Goal: Task Accomplishment & Management: Use online tool/utility

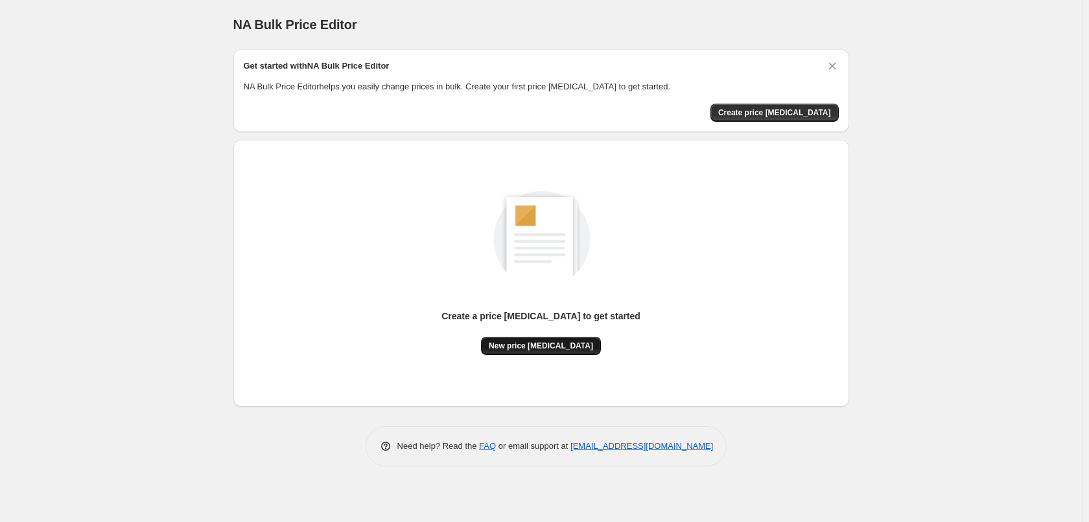
click at [533, 351] on span "New price [MEDICAL_DATA]" at bounding box center [541, 346] width 104 height 10
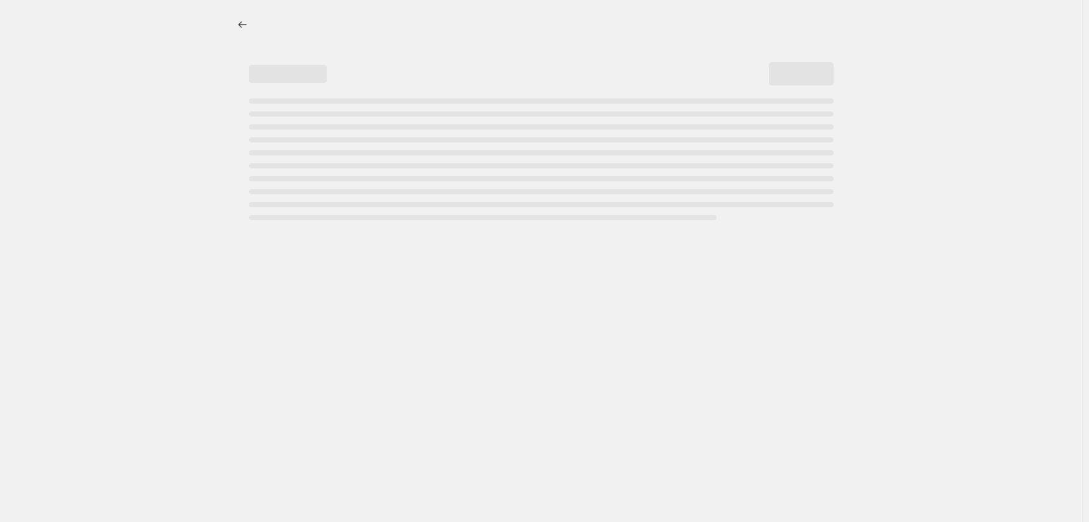
select select "percentage"
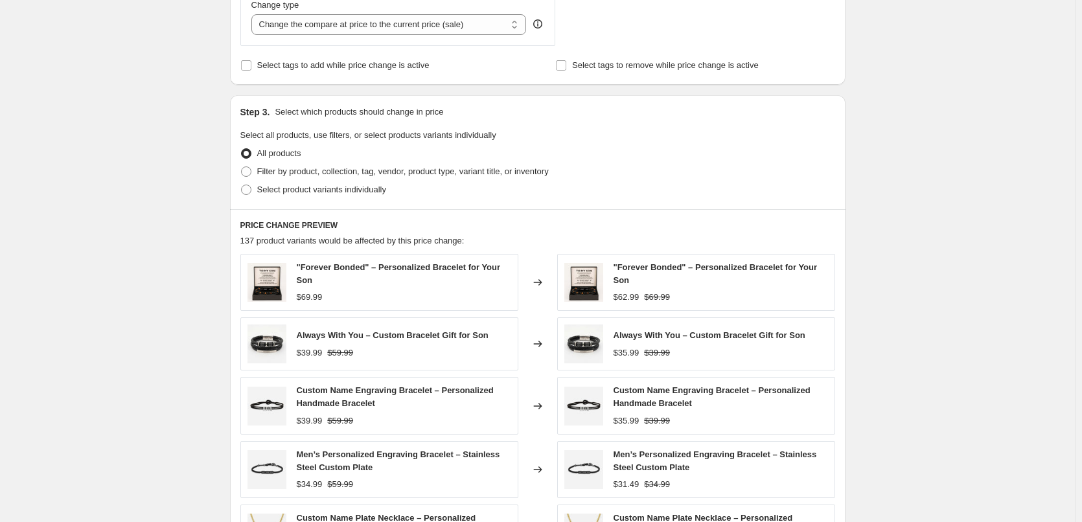
scroll to position [583, 0]
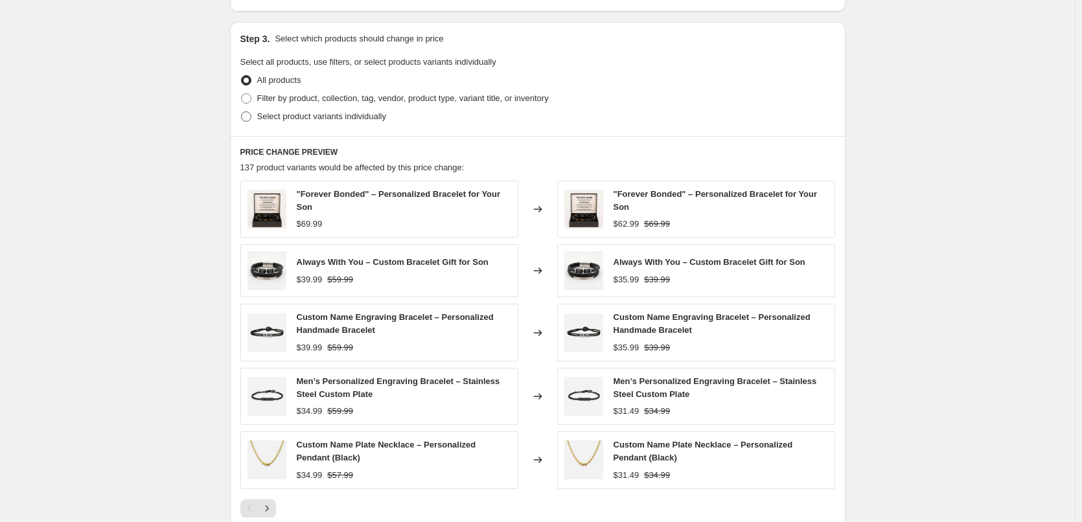
click at [251, 117] on span at bounding box center [246, 116] width 10 height 10
click at [242, 112] on input "Select product variants individually" at bounding box center [241, 111] width 1 height 1
radio input "true"
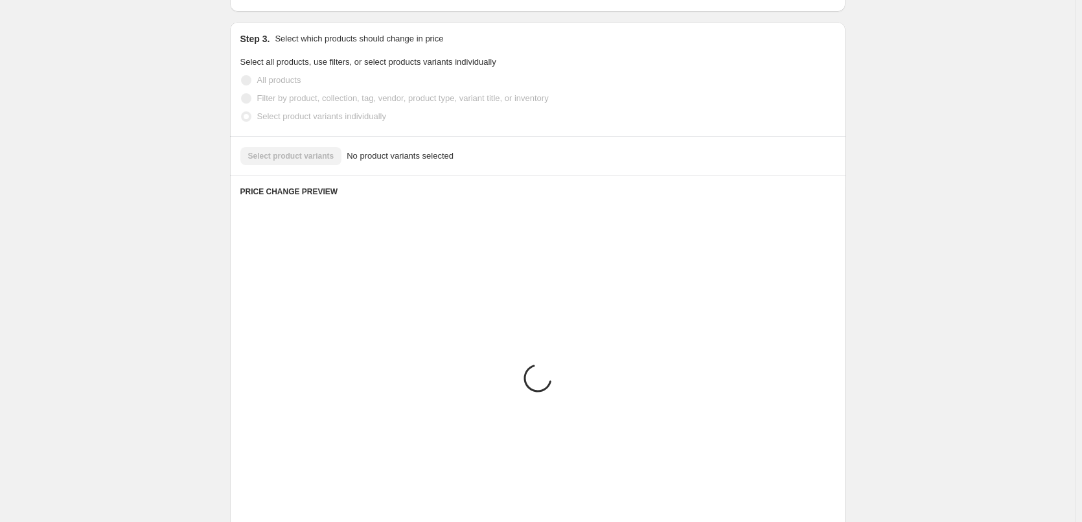
scroll to position [487, 0]
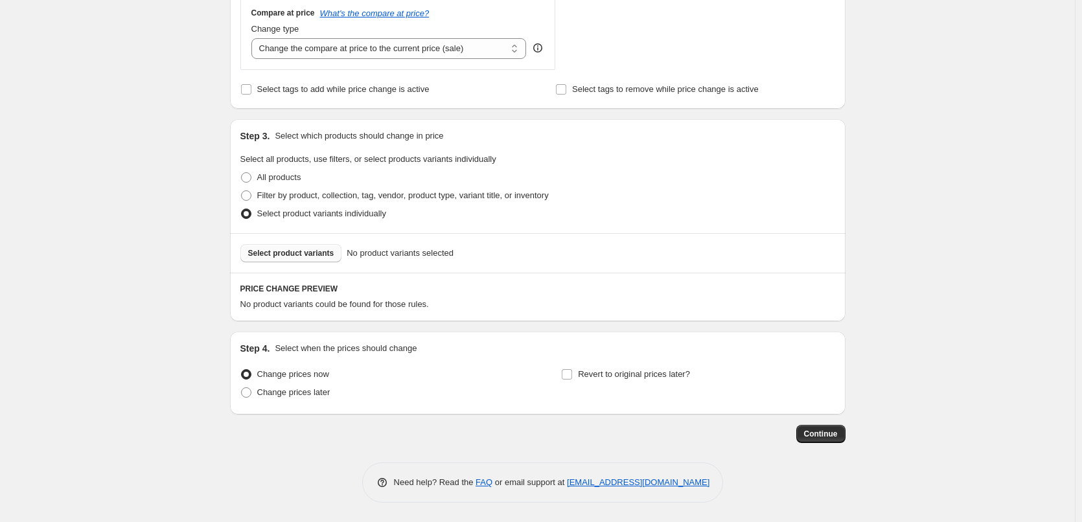
click at [308, 252] on span "Select product variants" at bounding box center [291, 253] width 86 height 10
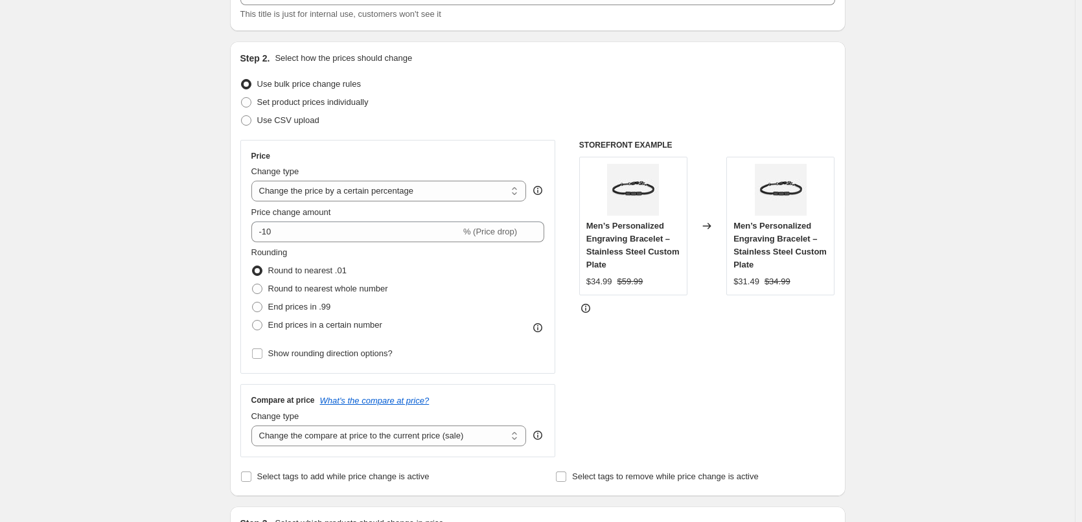
scroll to position [98, 0]
drag, startPoint x: 304, startPoint y: 235, endPoint x: 267, endPoint y: 238, distance: 37.0
click at [267, 238] on input "-10" at bounding box center [355, 232] width 209 height 21
type input "-30"
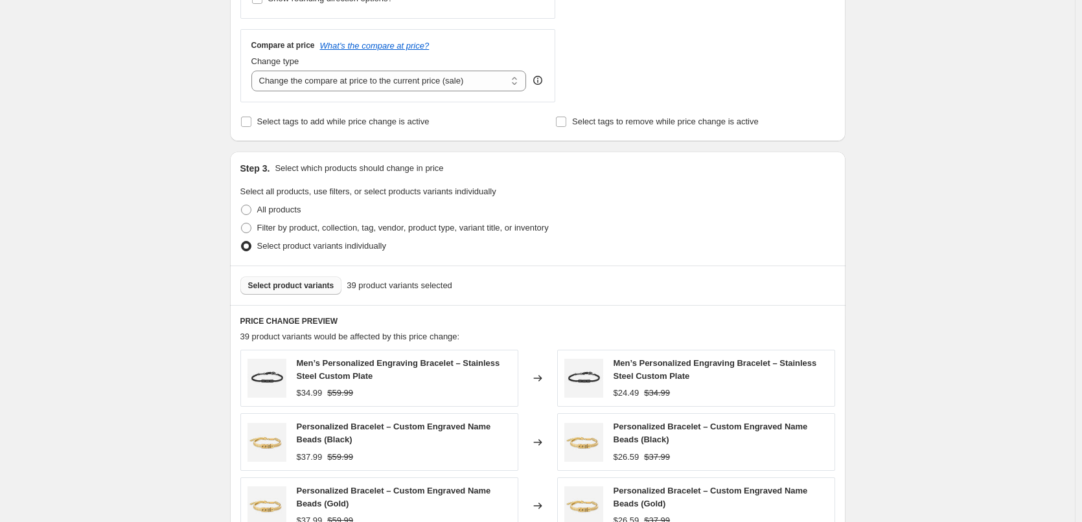
scroll to position [834, 0]
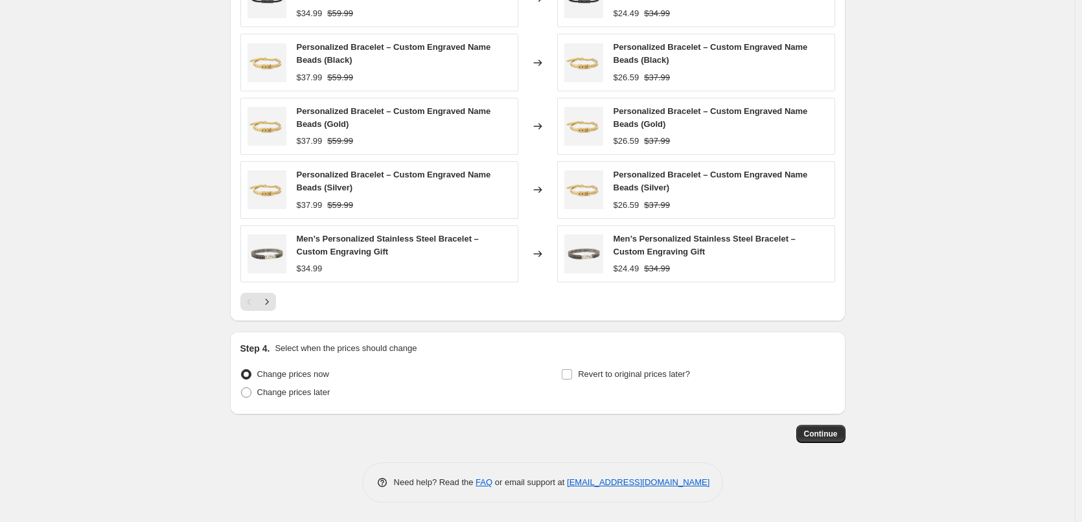
drag, startPoint x: 732, startPoint y: 326, endPoint x: 696, endPoint y: 407, distance: 88.8
click at [696, 407] on div "Step 4. Select when the prices should change Change prices now Change prices la…" at bounding box center [538, 373] width 616 height 83
drag, startPoint x: 503, startPoint y: 402, endPoint x: 572, endPoint y: 389, distance: 69.1
click at [571, 389] on div "Step 4. Select when the prices should change Change prices now Change prices la…" at bounding box center [538, 373] width 616 height 83
click at [774, 383] on div "Revert to original prices later?" at bounding box center [697, 384] width 273 height 39
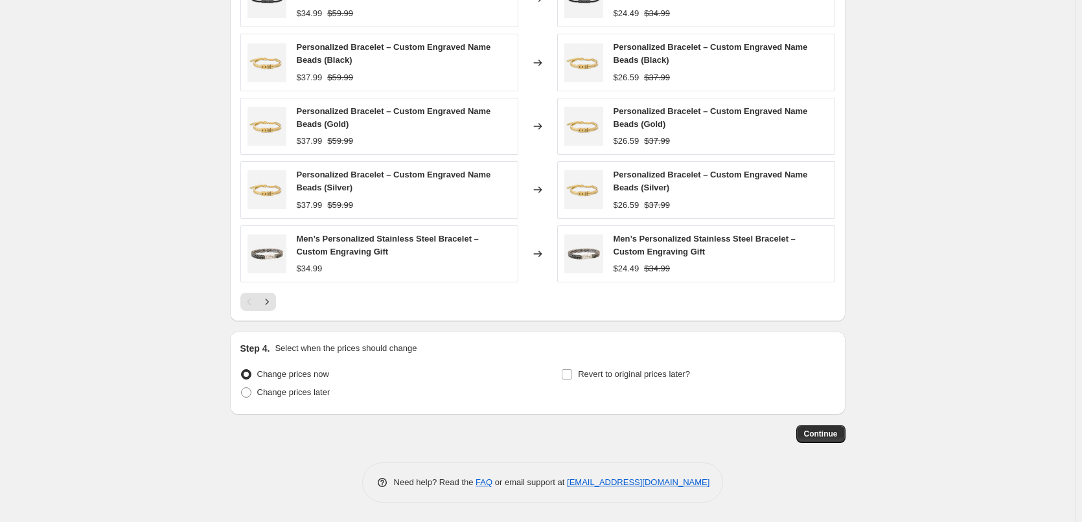
drag, startPoint x: 723, startPoint y: 373, endPoint x: 579, endPoint y: 369, distance: 144.5
click at [579, 369] on div "Revert to original prices later?" at bounding box center [697, 384] width 273 height 39
click at [451, 381] on div "Change prices now" at bounding box center [376, 374] width 273 height 18
drag, startPoint x: 355, startPoint y: 392, endPoint x: 233, endPoint y: 393, distance: 121.8
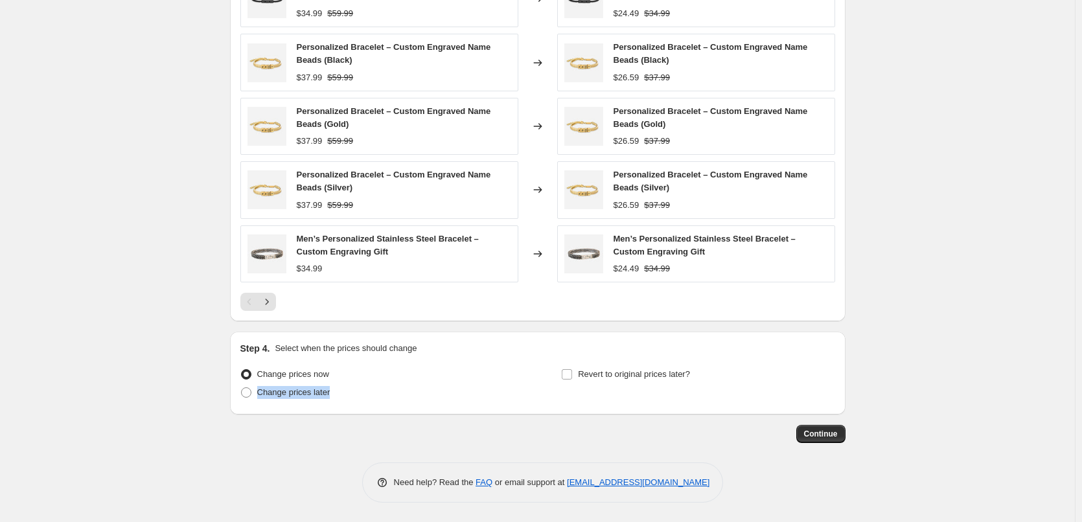
click at [233, 393] on div "Step 4. Select when the prices should change Change prices now Change prices la…" at bounding box center [538, 373] width 616 height 83
drag, startPoint x: 110, startPoint y: 371, endPoint x: 185, endPoint y: 374, distance: 75.9
drag, startPoint x: 360, startPoint y: 378, endPoint x: 261, endPoint y: 371, distance: 99.4
click at [261, 371] on div "Change prices now" at bounding box center [376, 374] width 273 height 18
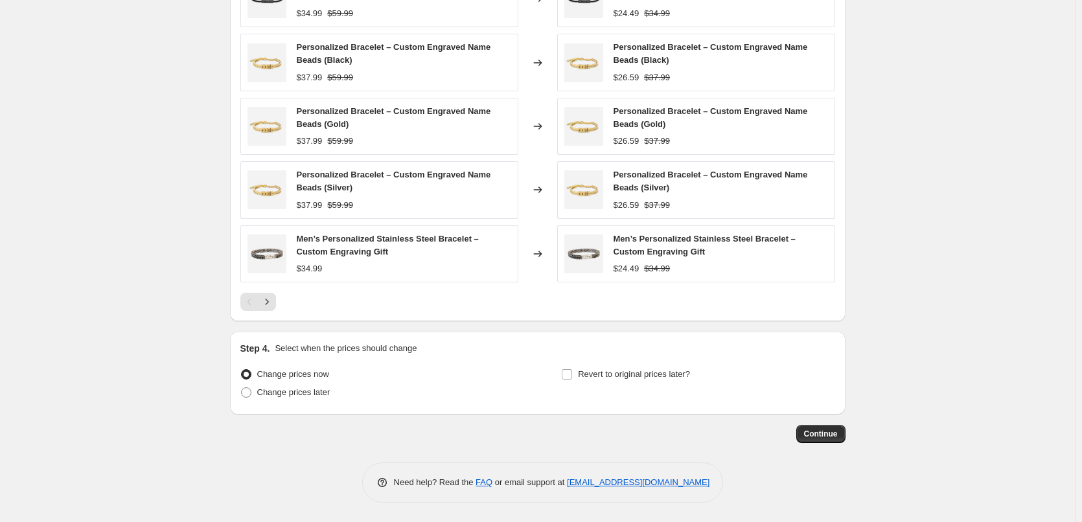
drag, startPoint x: 363, startPoint y: 399, endPoint x: 260, endPoint y: 395, distance: 102.5
click at [260, 395] on div "Change prices later" at bounding box center [376, 393] width 273 height 18
click at [805, 337] on div "Step 4. Select when the prices should change Change prices now Change prices la…" at bounding box center [538, 373] width 616 height 83
drag, startPoint x: 346, startPoint y: 375, endPoint x: 259, endPoint y: 374, distance: 86.8
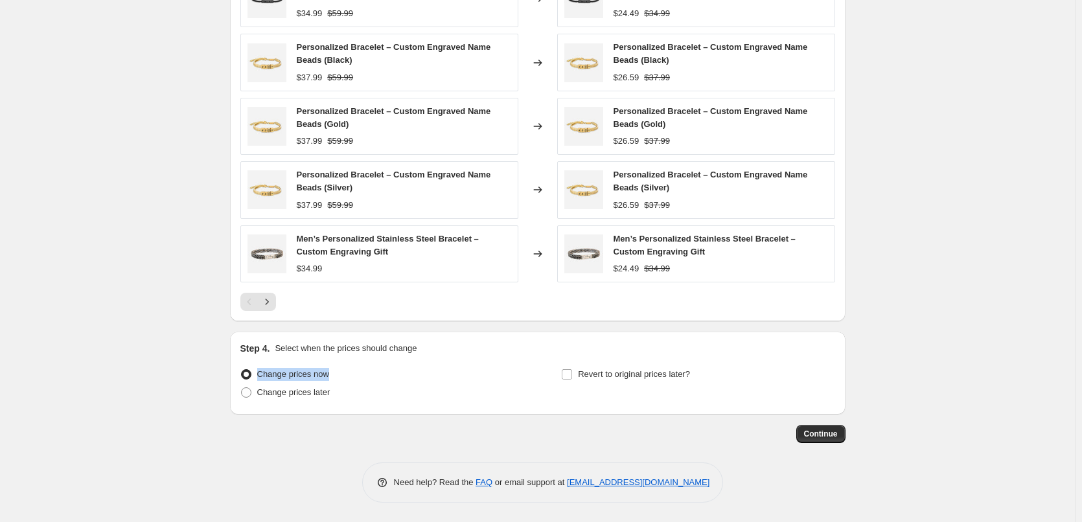
click at [259, 374] on div "Change prices now" at bounding box center [376, 374] width 273 height 18
drag, startPoint x: 966, startPoint y: 289, endPoint x: 957, endPoint y: 292, distance: 9.4
drag, startPoint x: 722, startPoint y: 366, endPoint x: 593, endPoint y: 365, distance: 129.0
click at [593, 365] on div "Revert to original prices later?" at bounding box center [697, 384] width 273 height 39
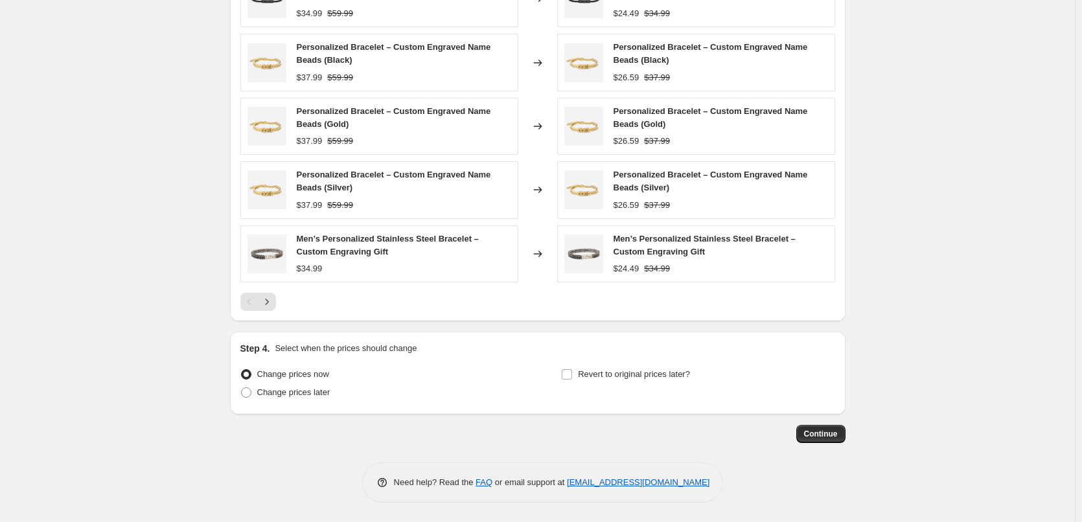
click at [844, 293] on div "PRICE CHANGE PREVIEW 39 product variants would be affected by this price change…" at bounding box center [538, 123] width 616 height 396
click at [249, 387] on span at bounding box center [246, 392] width 10 height 10
click at [242, 387] on input "Change prices later" at bounding box center [241, 387] width 1 height 1
radio input "true"
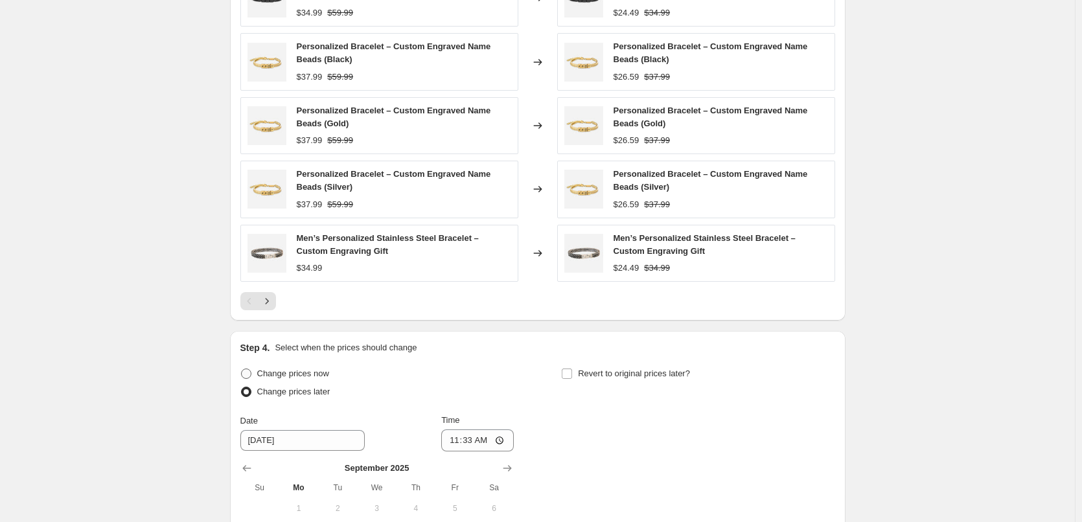
click at [251, 369] on span at bounding box center [246, 374] width 10 height 10
click at [242, 369] on input "Change prices now" at bounding box center [241, 369] width 1 height 1
radio input "true"
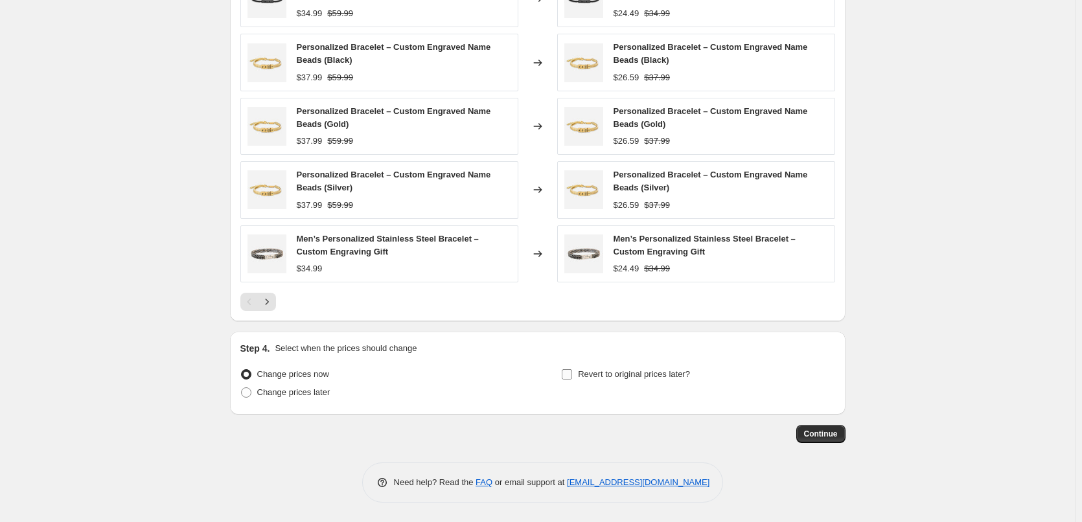
click at [581, 377] on label "Revert to original prices later?" at bounding box center [625, 374] width 129 height 18
click at [572, 377] on input "Revert to original prices later?" at bounding box center [567, 374] width 10 height 10
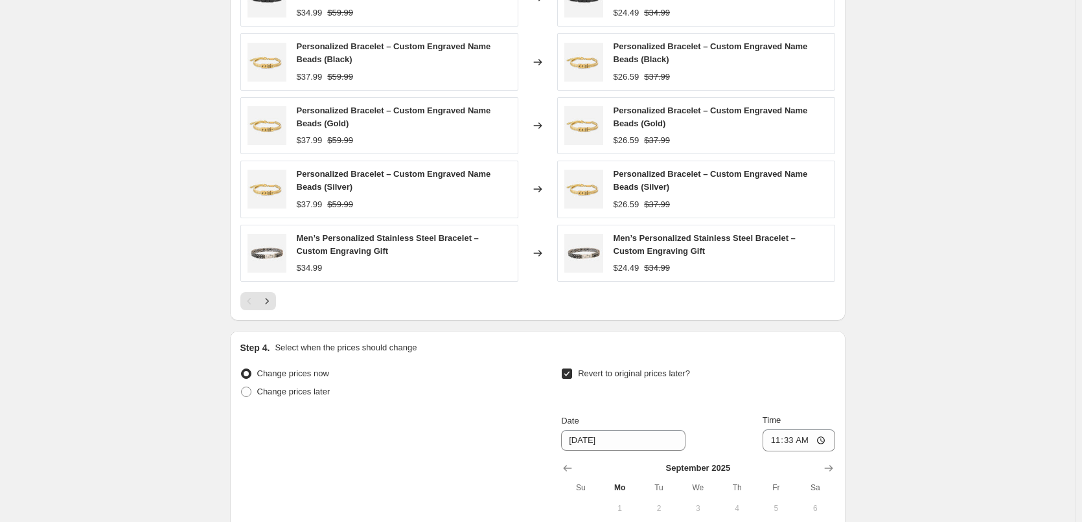
click at [580, 378] on label "Revert to original prices later?" at bounding box center [625, 374] width 129 height 18
click at [572, 378] on input "Revert to original prices later?" at bounding box center [567, 374] width 10 height 10
checkbox input "false"
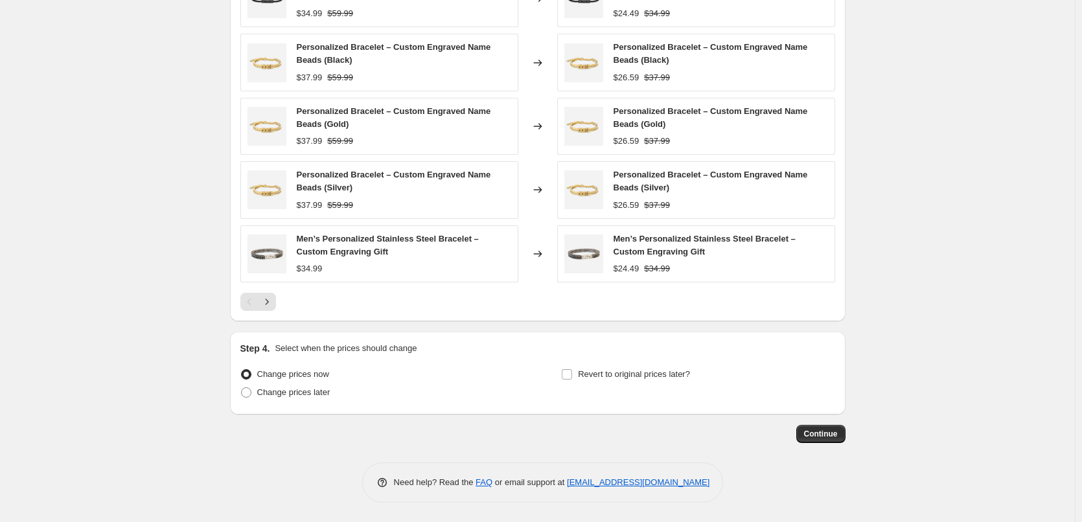
click at [249, 376] on span at bounding box center [246, 374] width 10 height 10
click at [242, 370] on input "Change prices now" at bounding box center [241, 369] width 1 height 1
